Goal: Consume media (video, audio)

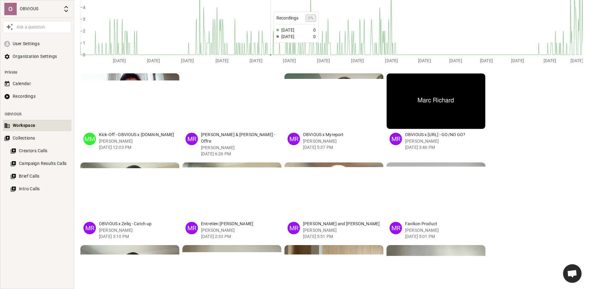
scroll to position [126, 0]
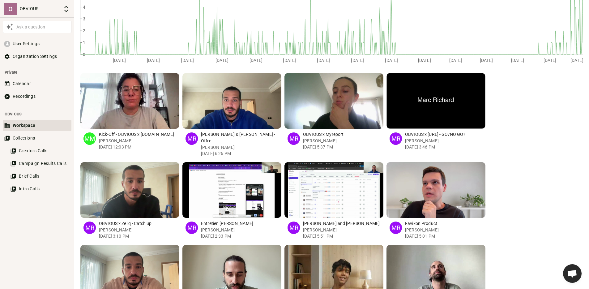
click at [293, 194] on div "button" at bounding box center [295, 190] width 6 height 56
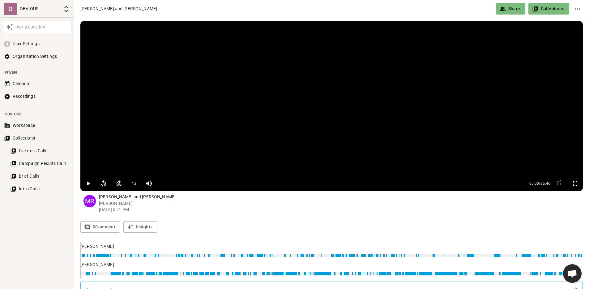
click at [134, 183] on button "1 x" at bounding box center [133, 183] width 11 height 12
click at [88, 184] on icon "button" at bounding box center [88, 183] width 3 height 4
click at [134, 184] on button "1.2 x" at bounding box center [133, 183] width 11 height 12
click at [134, 184] on button "1.7 x" at bounding box center [133, 183] width 11 height 12
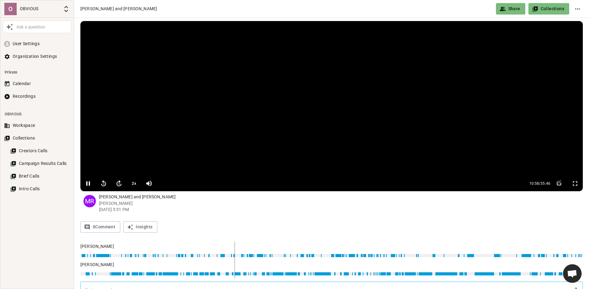
click at [87, 181] on icon "button" at bounding box center [88, 183] width 4 height 4
click at [165, 145] on video at bounding box center [331, 98] width 502 height 155
click at [87, 183] on icon "button" at bounding box center [88, 183] width 4 height 4
type input "708"
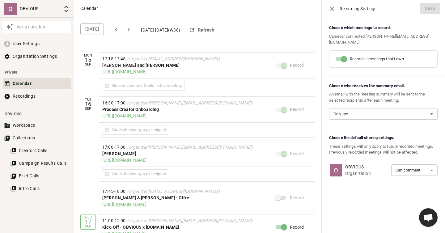
scroll to position [334, 0]
